Goal: Find specific page/section: Find specific page/section

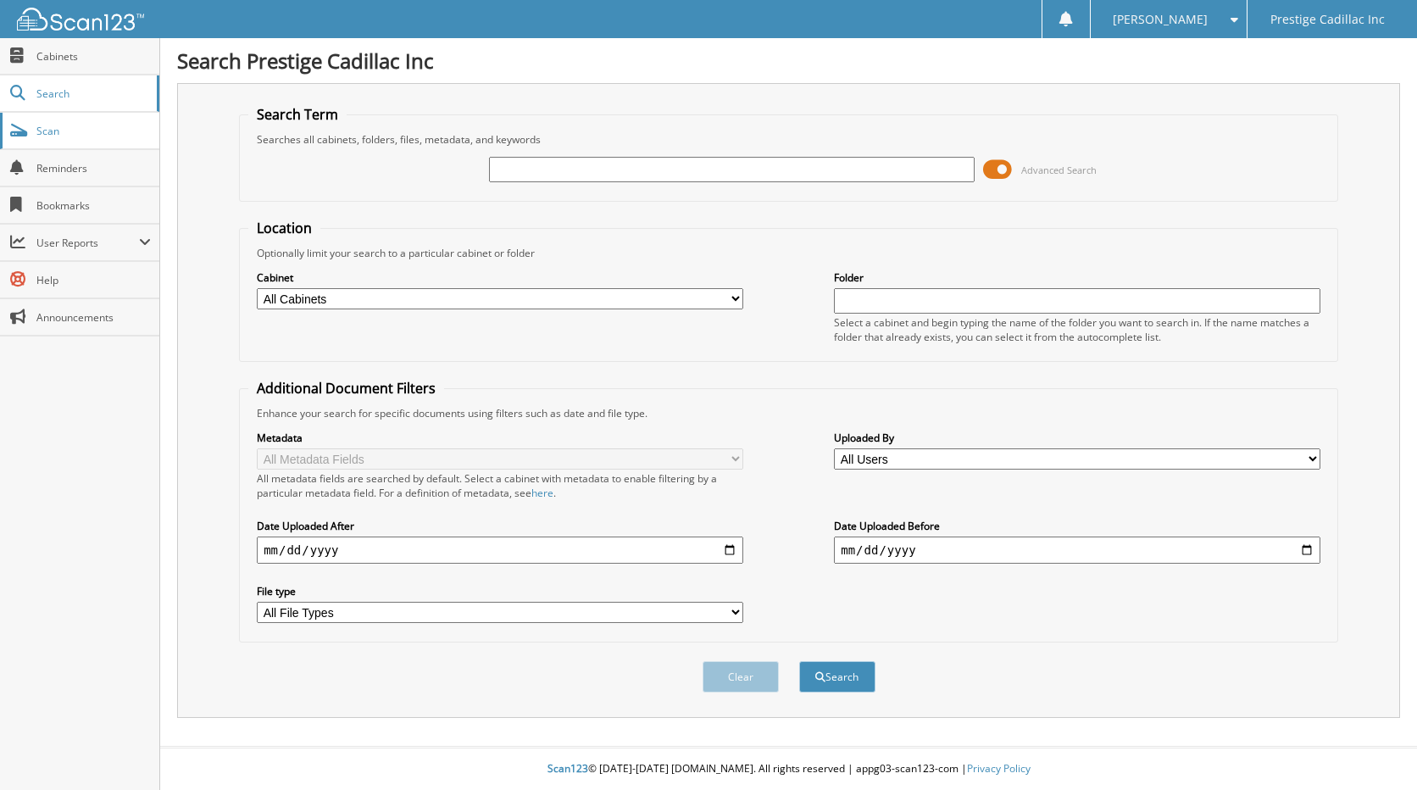
click at [62, 128] on span "Scan" at bounding box center [93, 131] width 114 height 14
type input "56108115"
click at [799, 661] on button "Search" at bounding box center [837, 676] width 76 height 31
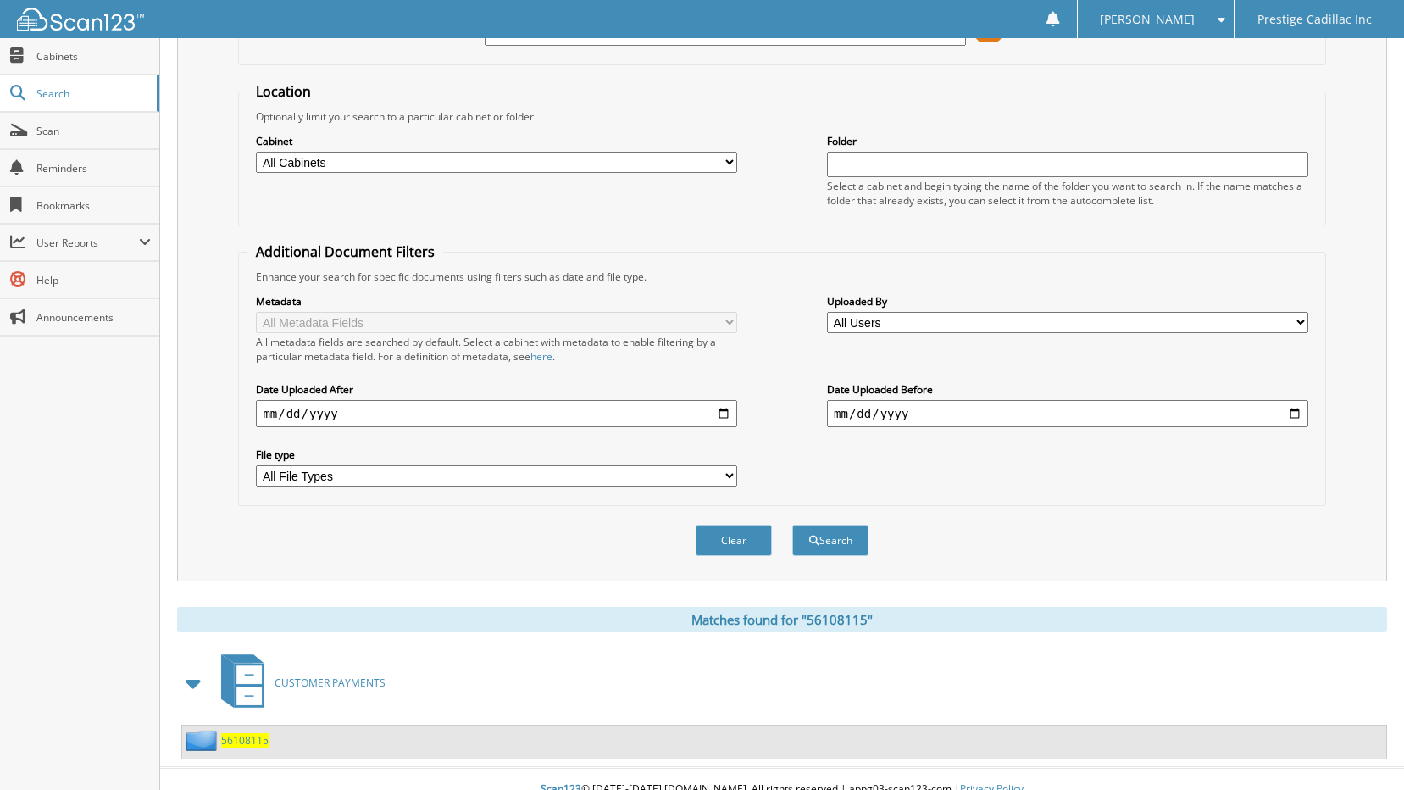
scroll to position [158, 0]
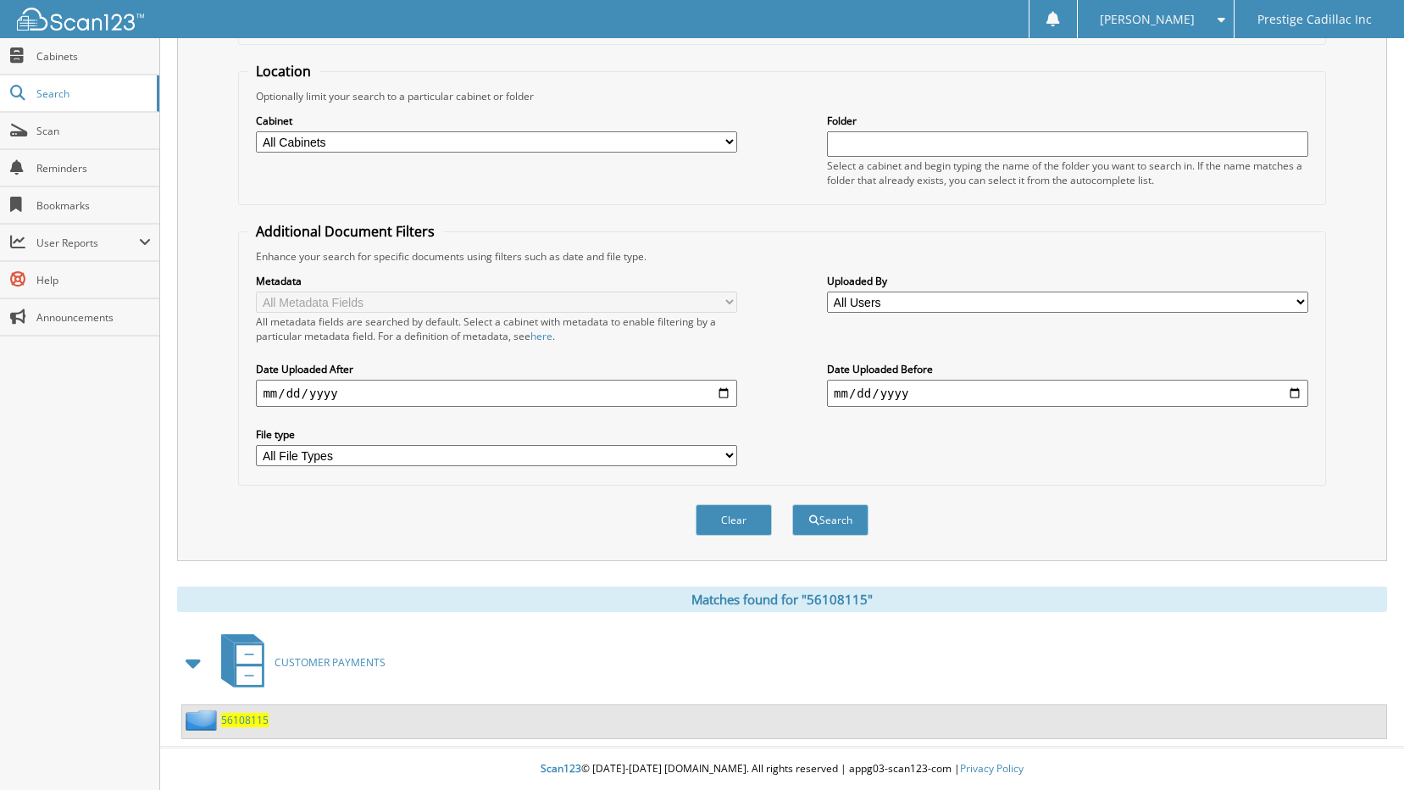
click at [250, 719] on span "56108115" at bounding box center [244, 720] width 47 height 14
